Goal: Information Seeking & Learning: Learn about a topic

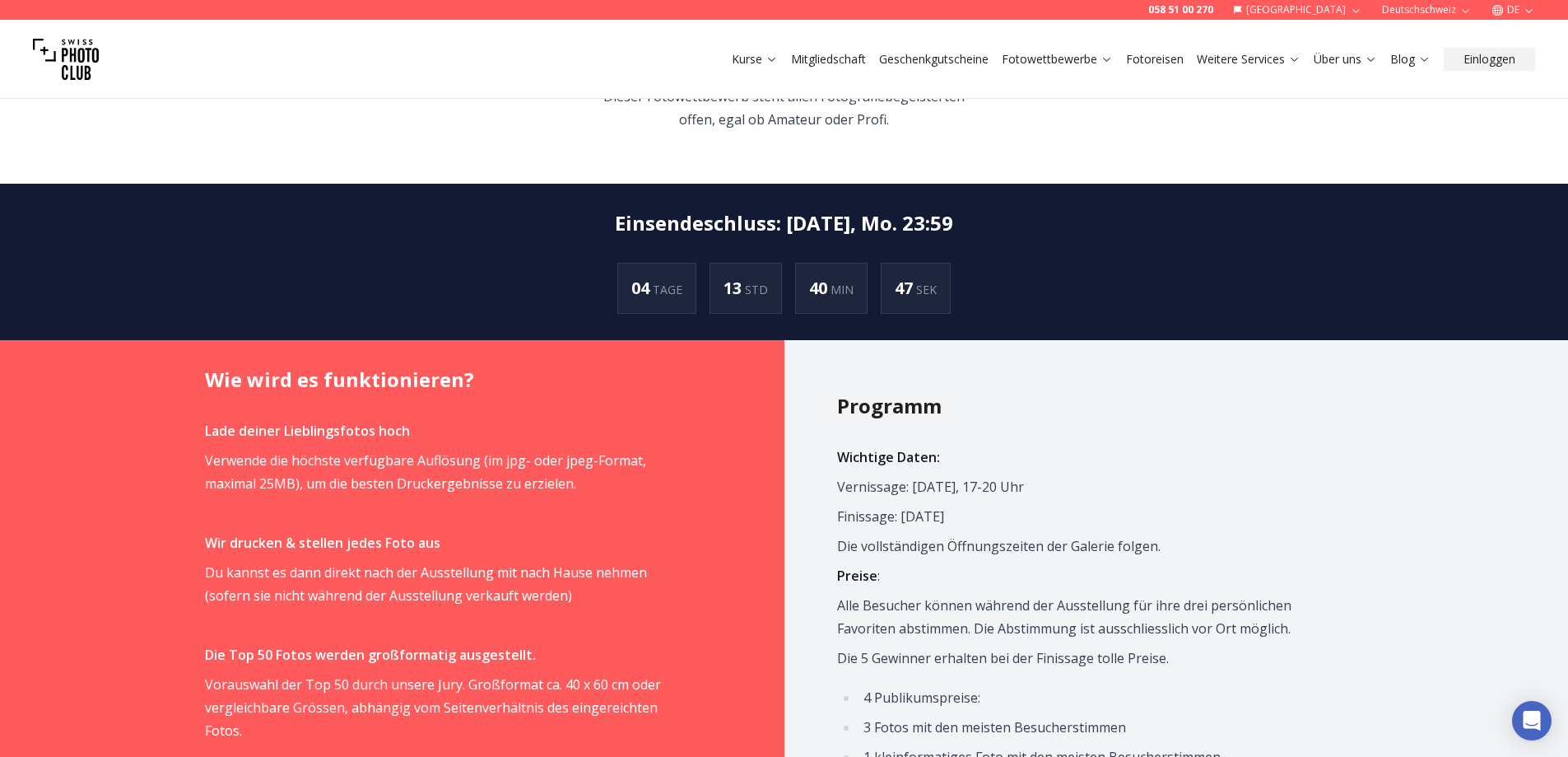
scroll to position [823, 0]
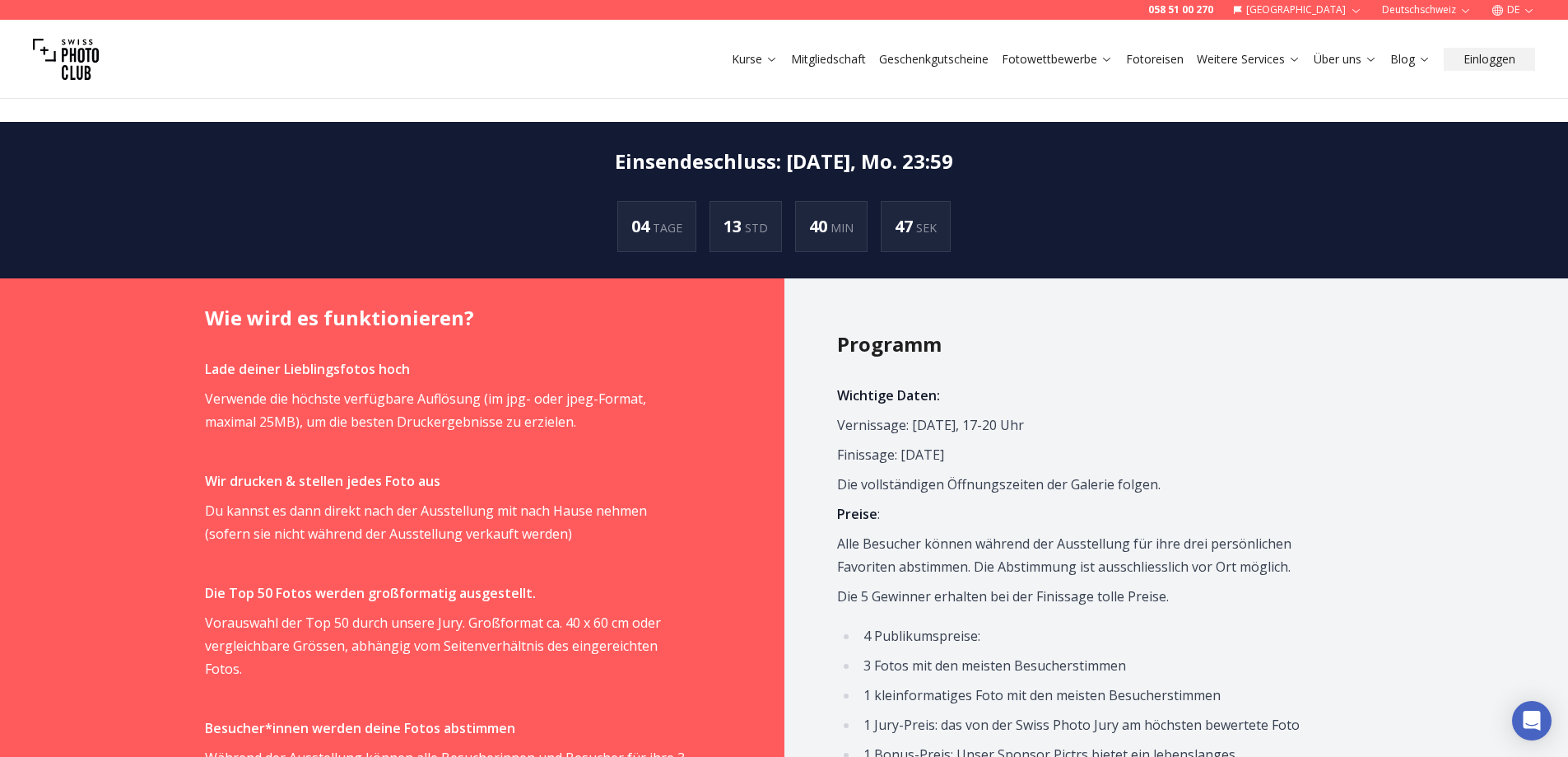
click at [949, 443] on p "Finissage: [DATE]" at bounding box center [1077, 454] width 482 height 23
click at [1020, 558] on span "Wichtige Daten: Vernissage: [DATE], 17-20 Uhr Finissage: [DATE] Die vollständig…" at bounding box center [1077, 728] width 482 height 689
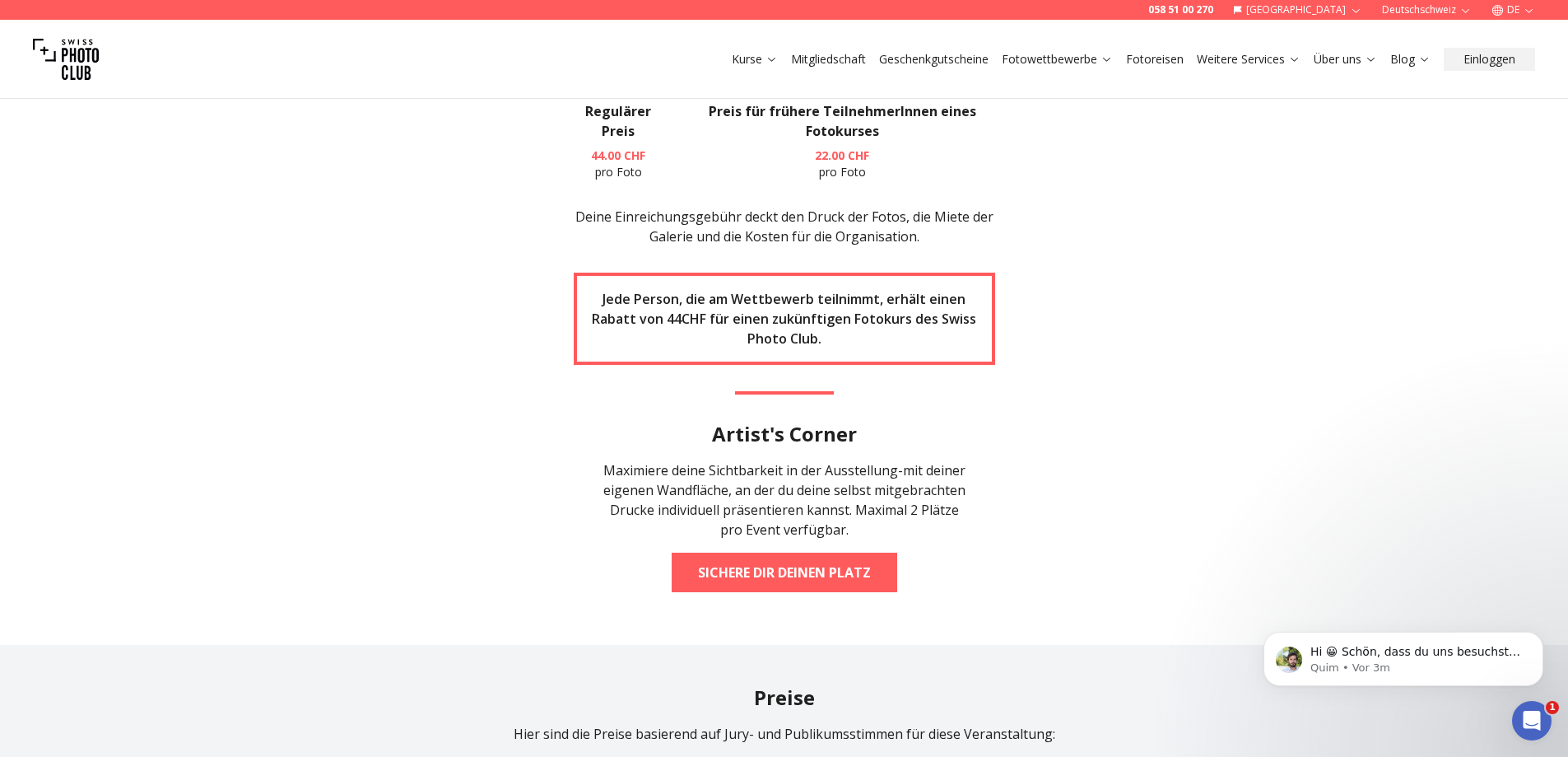
scroll to position [0, 0]
click at [1447, 311] on div "058 51 00 270 Schweiz Deutschschweiz DE Kurse Mitgliedschaft Geschenkgutscheine…" at bounding box center [784, 682] width 1568 height 6148
click at [1208, 393] on section "JETZT MITMACHEN Um am Fotowettbewerb teilzunehmen, klicke auf den Button unten,…" at bounding box center [784, 243] width 1054 height 803
click at [1218, 392] on section "JETZT MITMACHEN Um am Fotowettbewerb teilzunehmen, klicke auf den Button unten,…" at bounding box center [784, 243] width 1054 height 803
click at [1227, 387] on section "JETZT MITMACHEN Um am Fotowettbewerb teilzunehmen, klicke auf den Button unten,…" at bounding box center [784, 243] width 1054 height 803
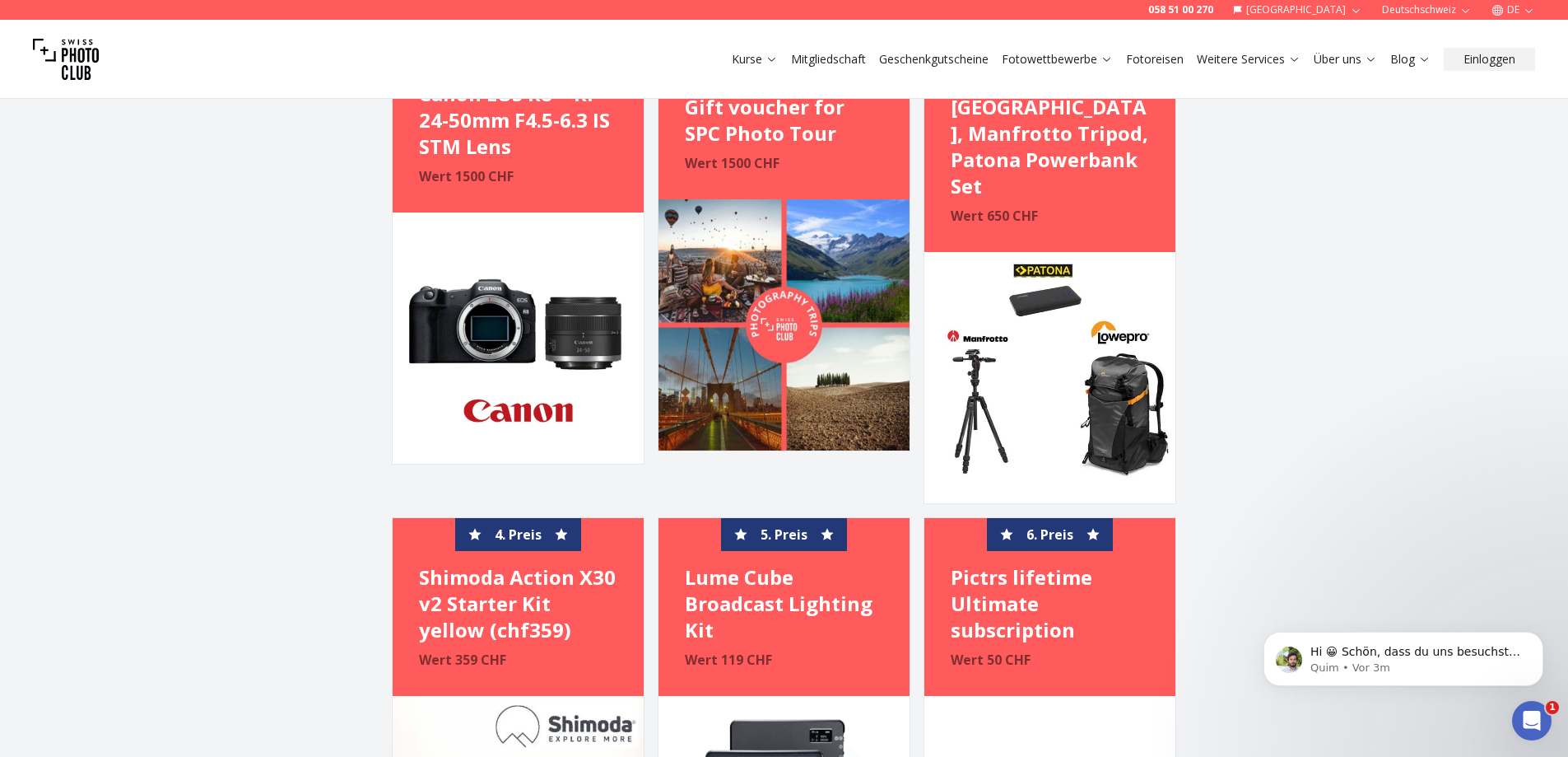
scroll to position [3257, 0]
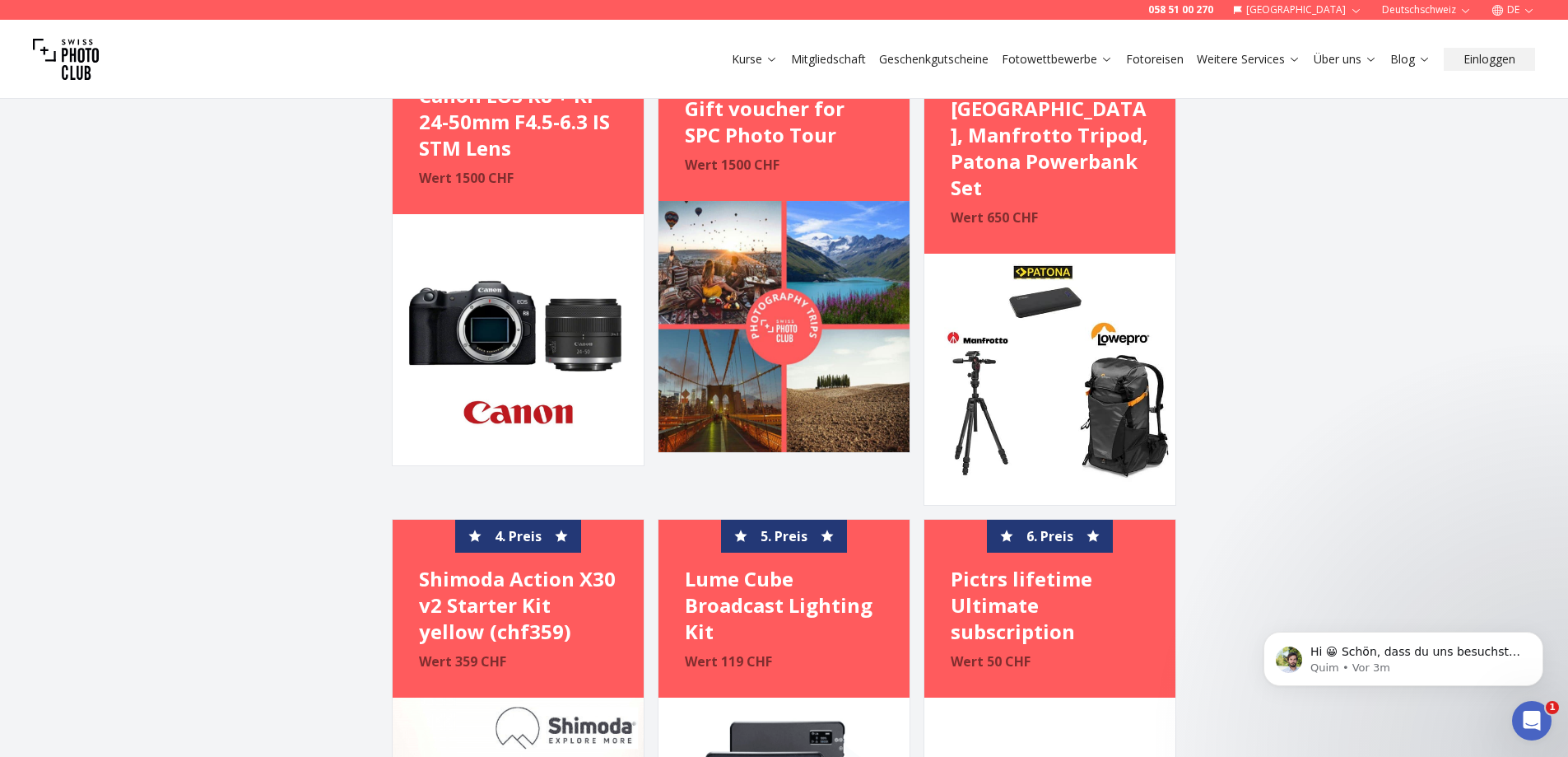
click at [243, 338] on div "Preise Hier sind die Preise basierend auf Jury- und Publikumsstimmen für diese …" at bounding box center [784, 424] width 1568 height 1131
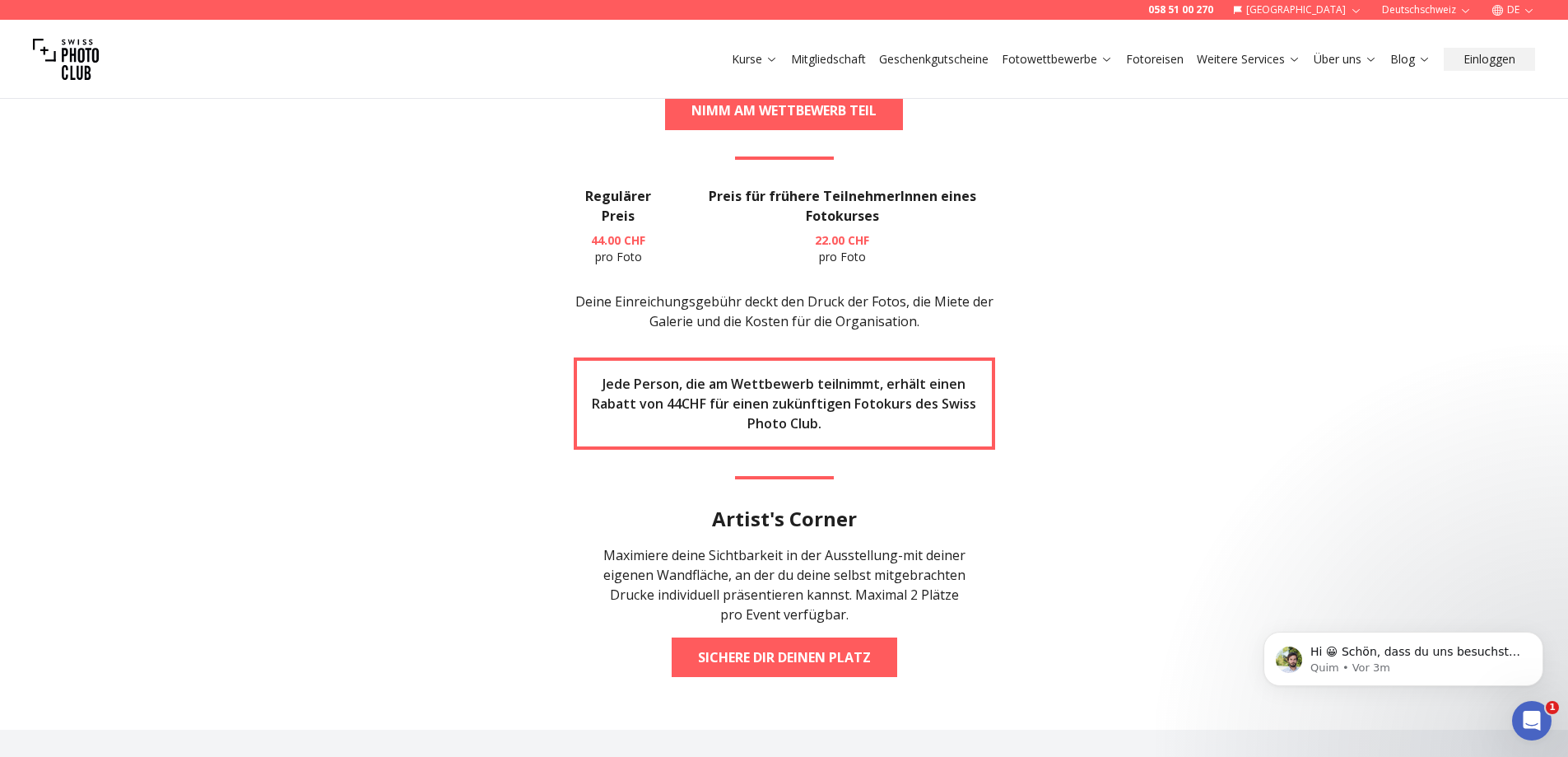
scroll to position [2351, 0]
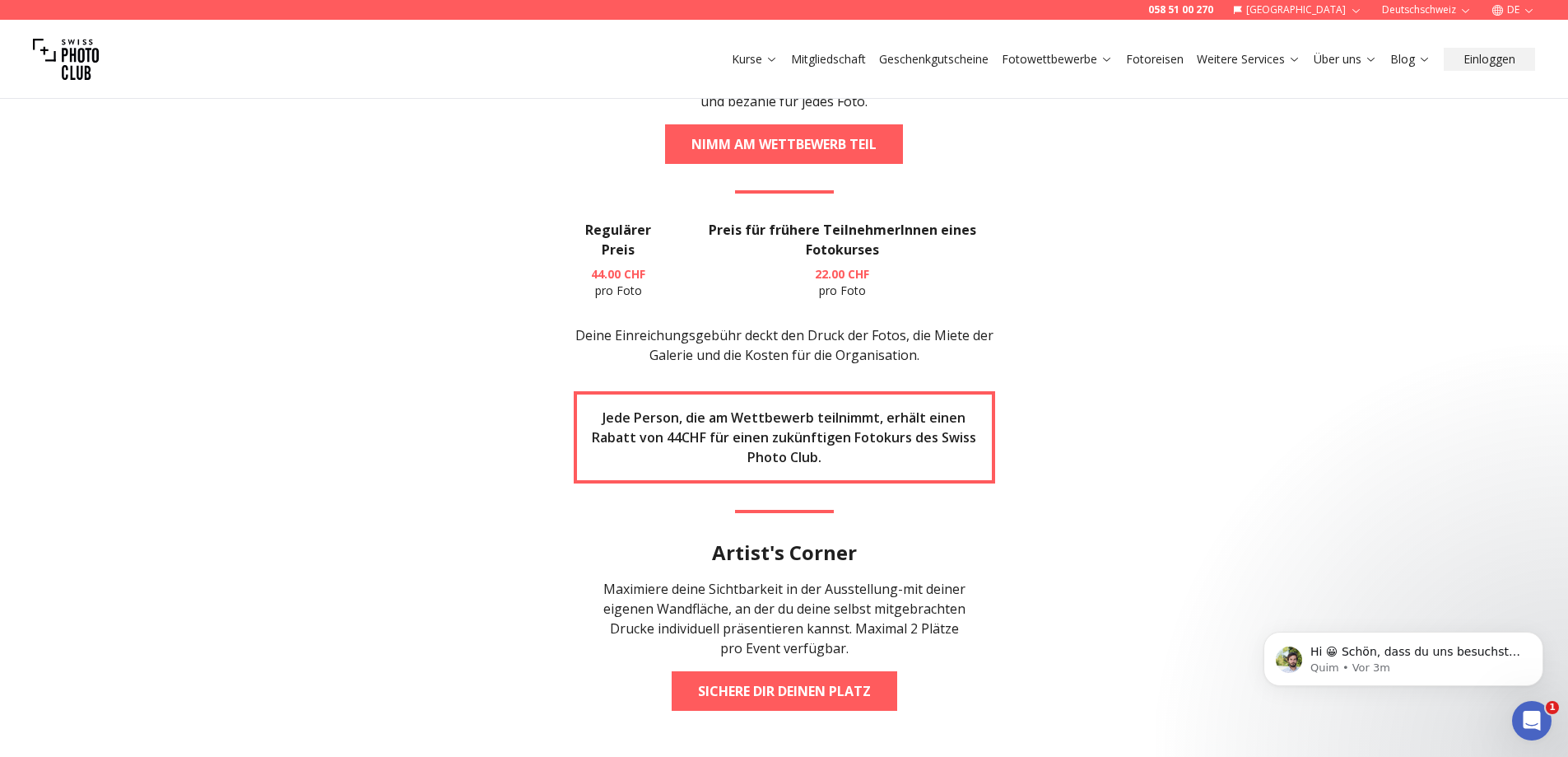
click at [291, 323] on section "JETZT MITMACHEN Um am Fotowettbewerb teilzunehmen, klicke auf den Button unten,…" at bounding box center [784, 362] width 1054 height 803
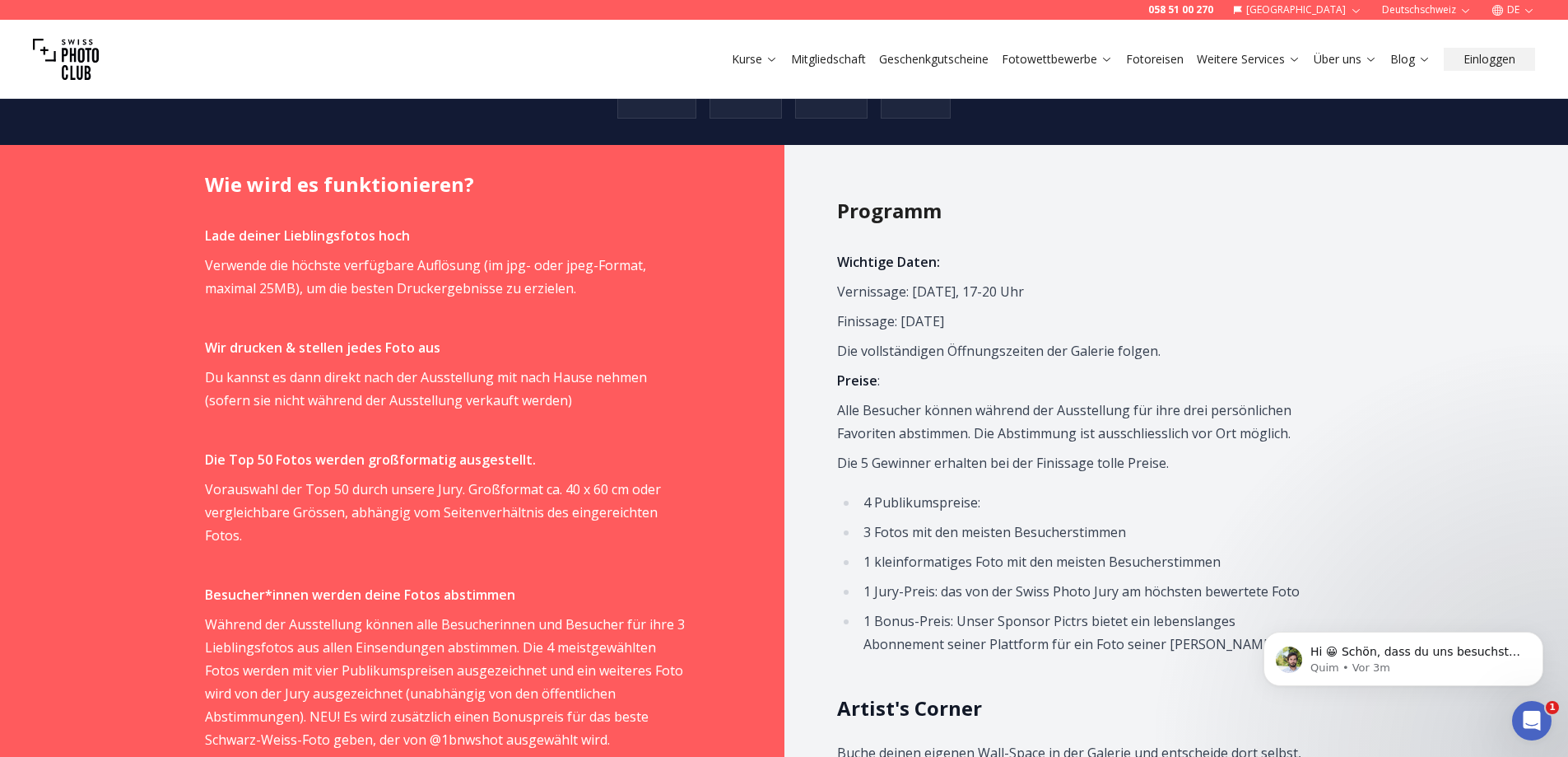
scroll to position [952, 0]
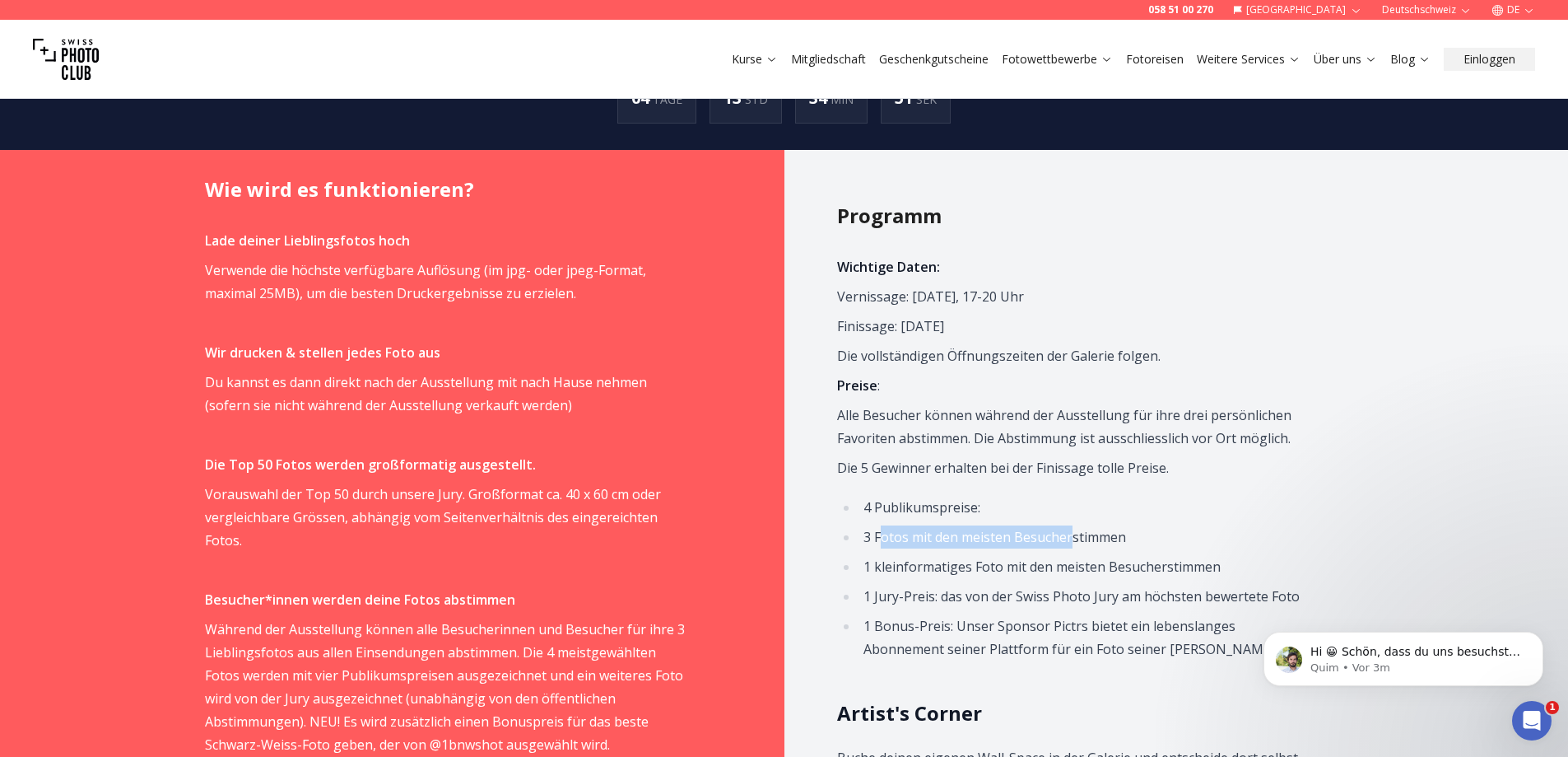
drag, startPoint x: 881, startPoint y: 517, endPoint x: 1069, endPoint y: 517, distance: 188.0
click at [1069, 526] on li "3 Fotos mit den meisten Besucherstimmen" at bounding box center [1088, 537] width 460 height 23
drag, startPoint x: 907, startPoint y: 541, endPoint x: 916, endPoint y: 542, distance: 9.1
click at [911, 555] on li "1 kleinformatiges Foto mit den meisten Besucherstimmen" at bounding box center [1088, 566] width 460 height 23
drag, startPoint x: 983, startPoint y: 542, endPoint x: 1207, endPoint y: 540, distance: 224.0
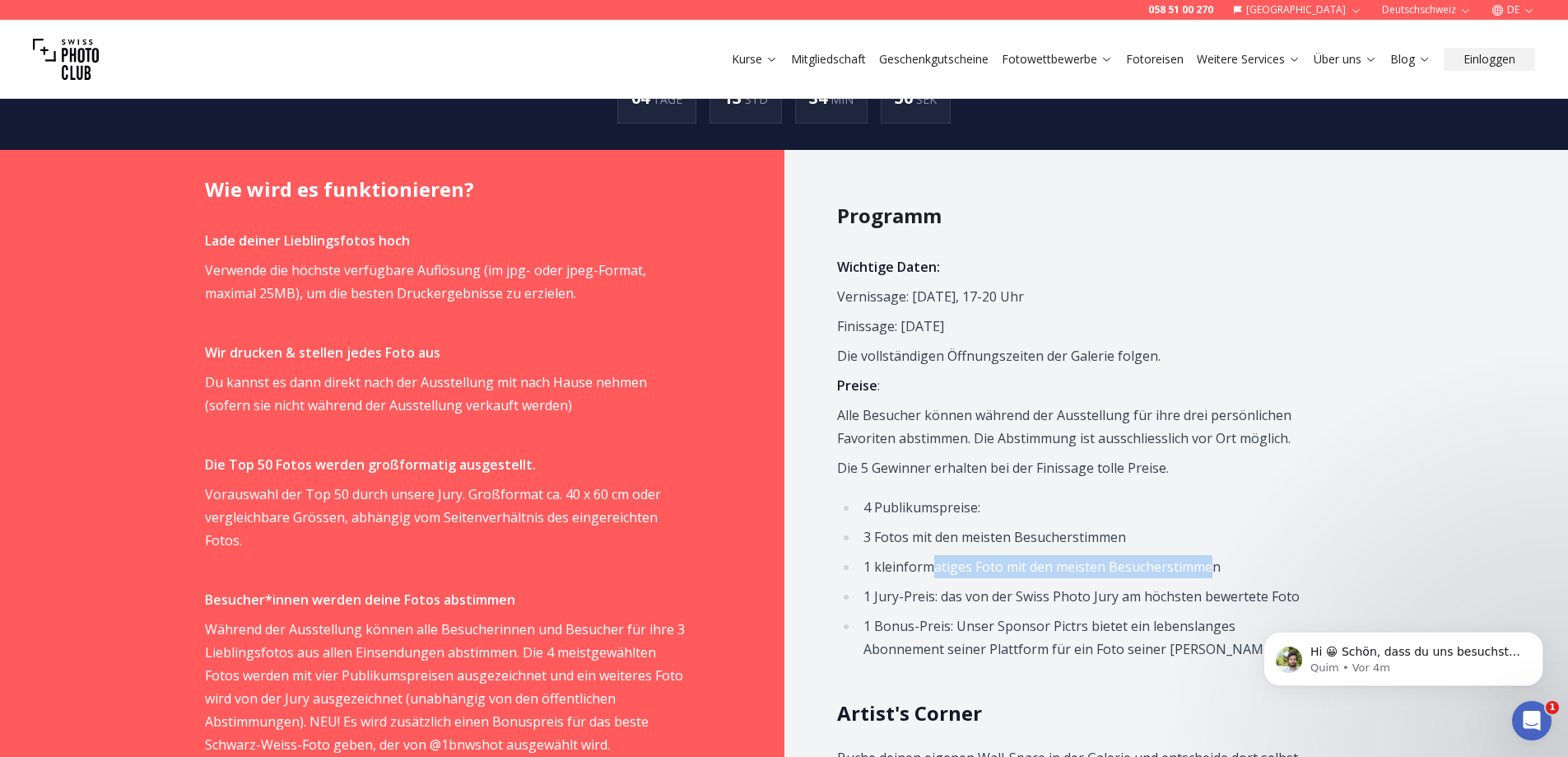
click at [1207, 555] on li "1 kleinformatiges Foto mit den meisten Besucherstimmen" at bounding box center [1088, 566] width 460 height 23
click at [1201, 555] on li "1 kleinformatiges Foto mit den meisten Besucherstimmen" at bounding box center [1088, 566] width 460 height 23
drag, startPoint x: 1111, startPoint y: 567, endPoint x: 1304, endPoint y: 577, distance: 193.3
click at [1304, 585] on li "1 Jury-Preis: das von der Swiss Photo Jury am höchsten bewertete Foto" at bounding box center [1088, 596] width 460 height 23
click at [1296, 585] on li "1 Jury-Preis: das von der Swiss Photo Jury am höchsten bewertete Foto" at bounding box center [1088, 596] width 460 height 23
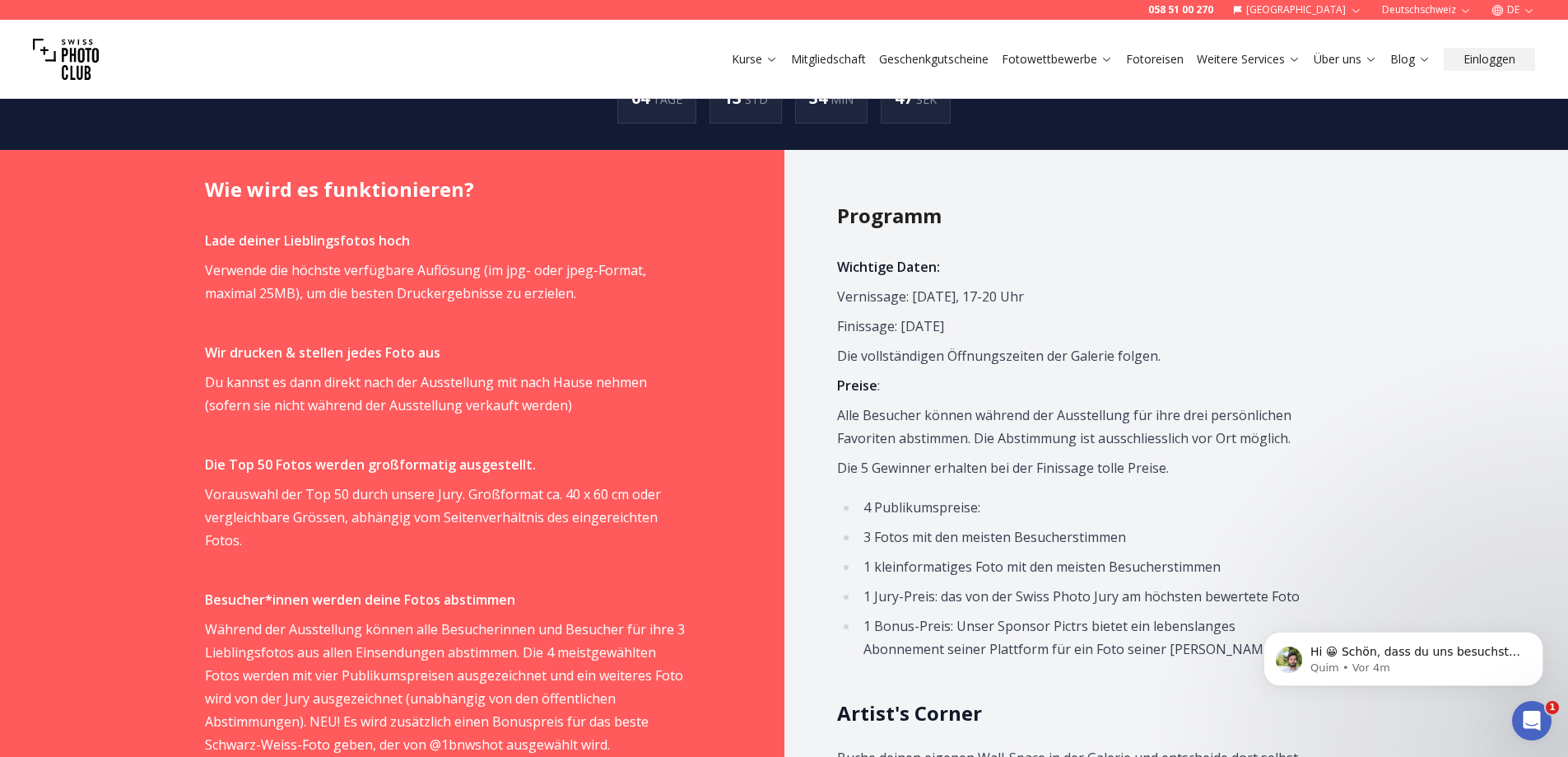
click at [932, 585] on li "1 Jury-Preis: das von der Swiss Photo Jury am höchsten bewertete Foto" at bounding box center [1088, 596] width 460 height 23
click at [877, 496] on li "4 Publikumspreise:" at bounding box center [1088, 506] width 460 height 23
click at [875, 496] on li "4 Publikumspreise:" at bounding box center [1088, 506] width 460 height 23
drag, startPoint x: 843, startPoint y: 514, endPoint x: 941, endPoint y: 538, distance: 100.9
click at [941, 538] on ul "4 Publikumspreise: 3 Fotos mit den meisten Besucherstimmen 1 kleinformatiges Fo…" at bounding box center [1077, 578] width 482 height 165
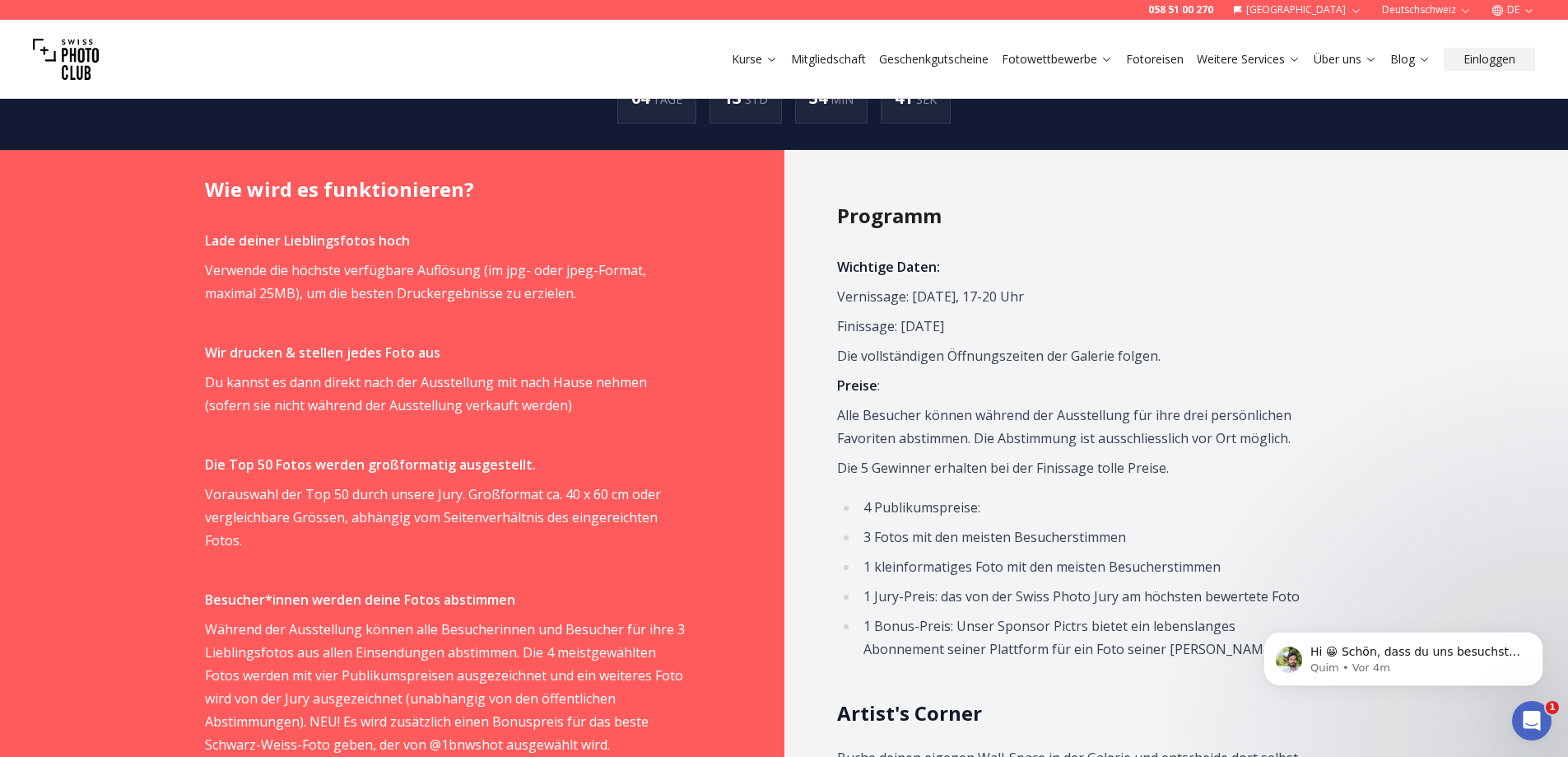
click at [915, 585] on li "1 Jury-Preis: das von der Swiss Photo Jury am höchsten bewertete Foto" at bounding box center [1088, 596] width 460 height 23
click at [911, 614] on li "1 Bonus-Preis: Unser Sponsor Pictrs bietet ein lebenslanges Abonnement seiner P…" at bounding box center [1088, 637] width 460 height 46
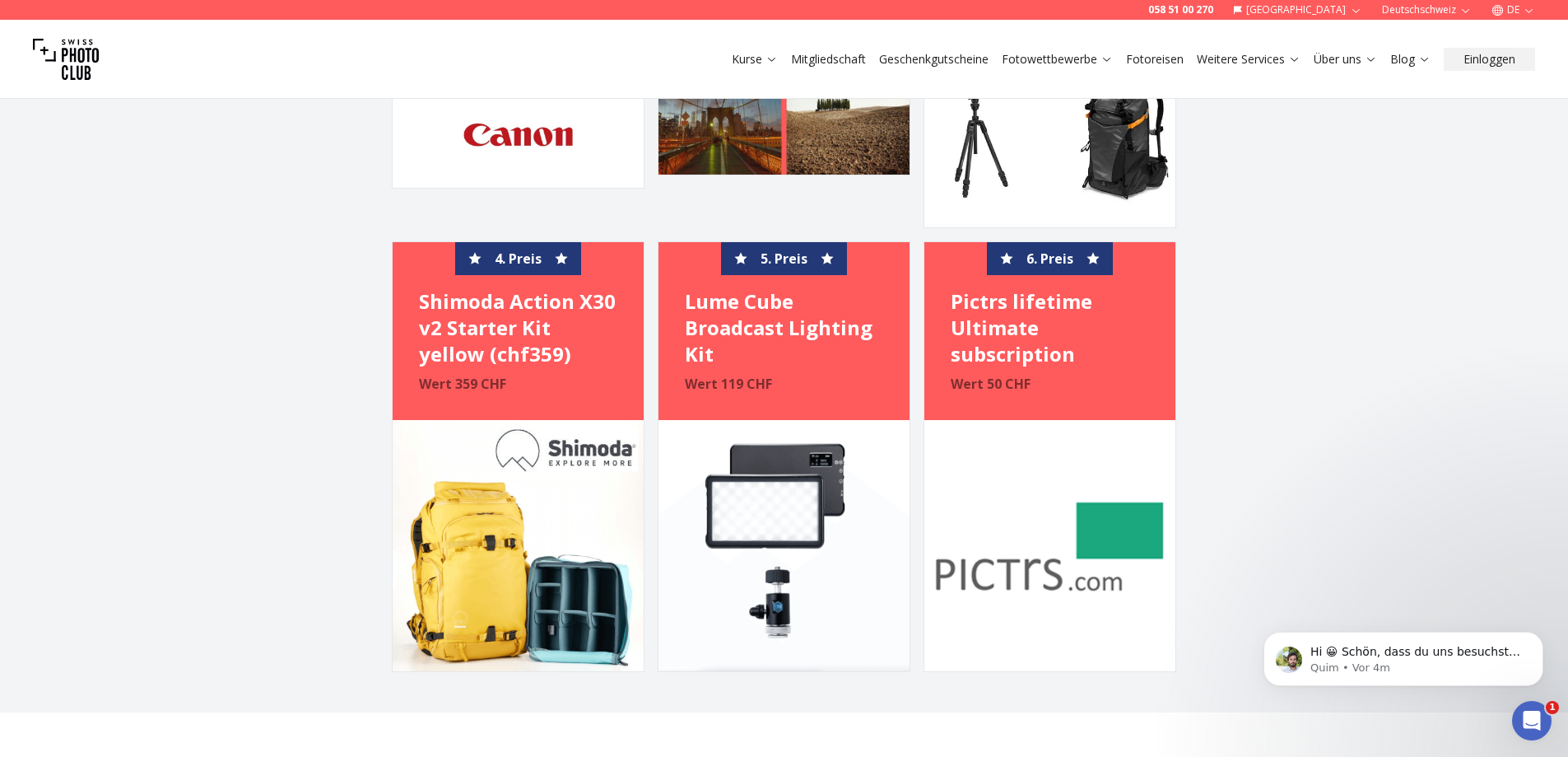
scroll to position [3586, 0]
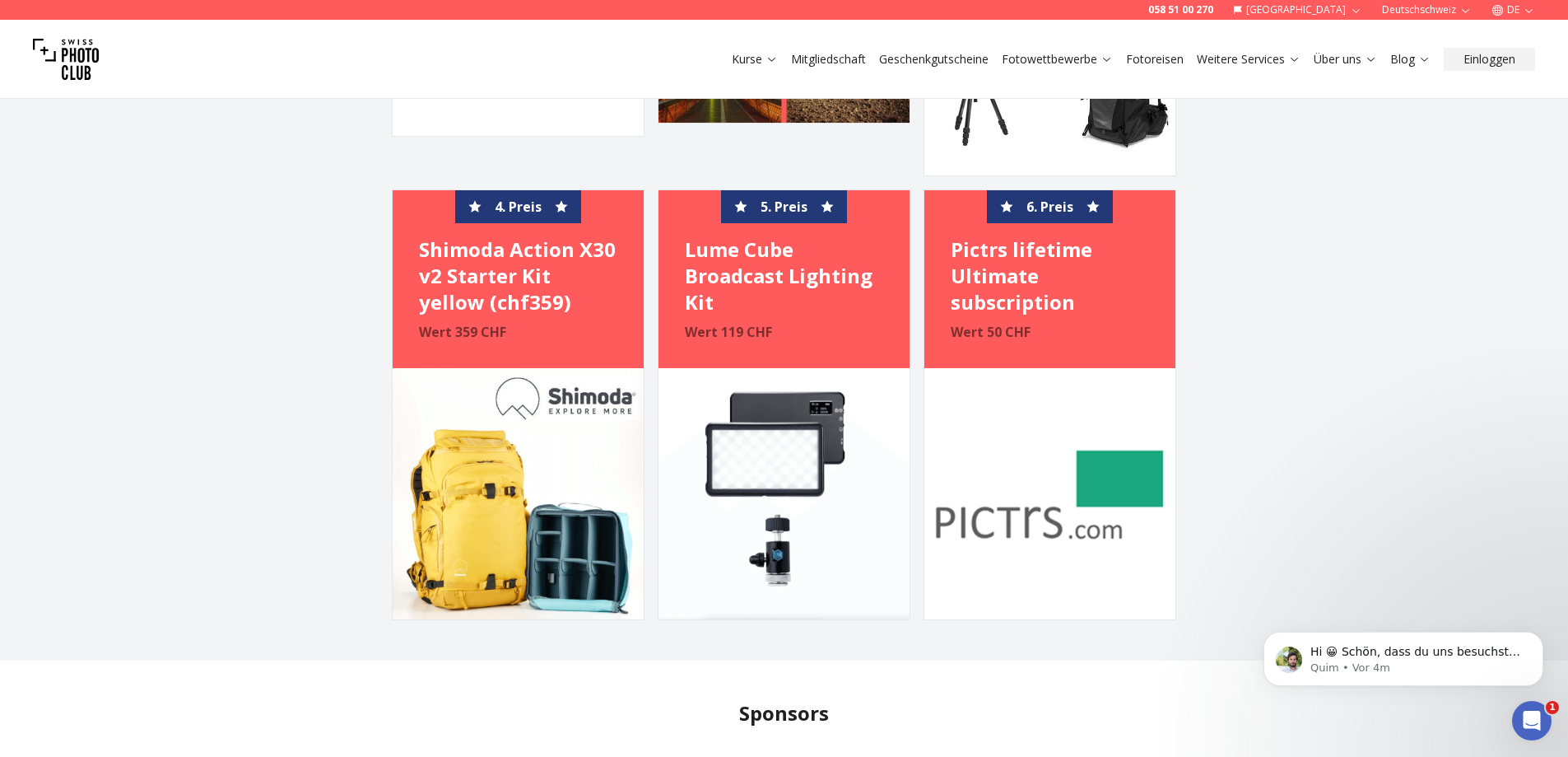
click at [1289, 329] on section "Preise Hier sind die Preise basierend auf Jury- und Publikumsstimmen für diese …" at bounding box center [784, 94] width 1054 height 1052
